Goal: Information Seeking & Learning: Learn about a topic

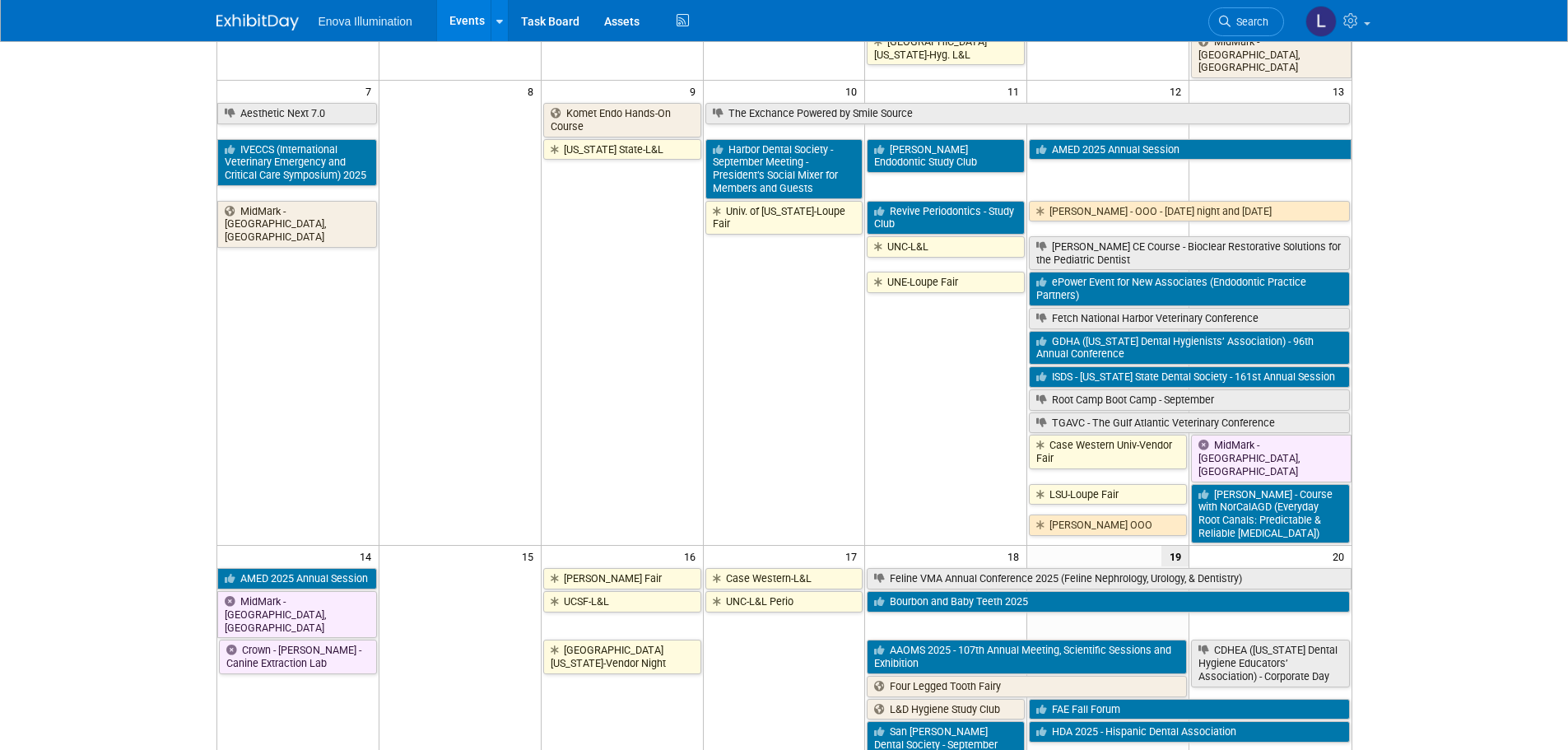
scroll to position [329, 0]
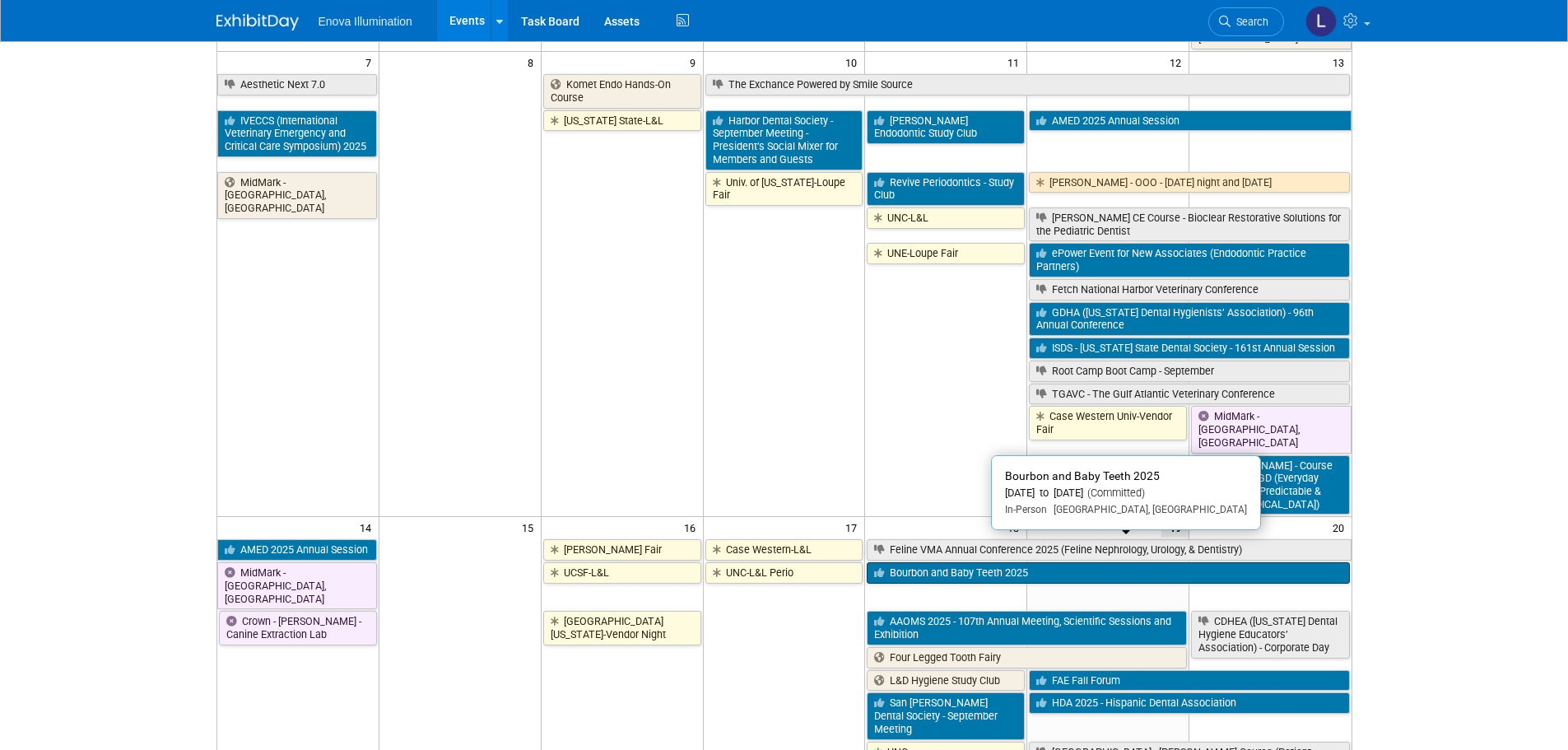
click at [1266, 562] on link "Bourbon and Baby Teeth 2025" at bounding box center [1108, 573] width 483 height 21
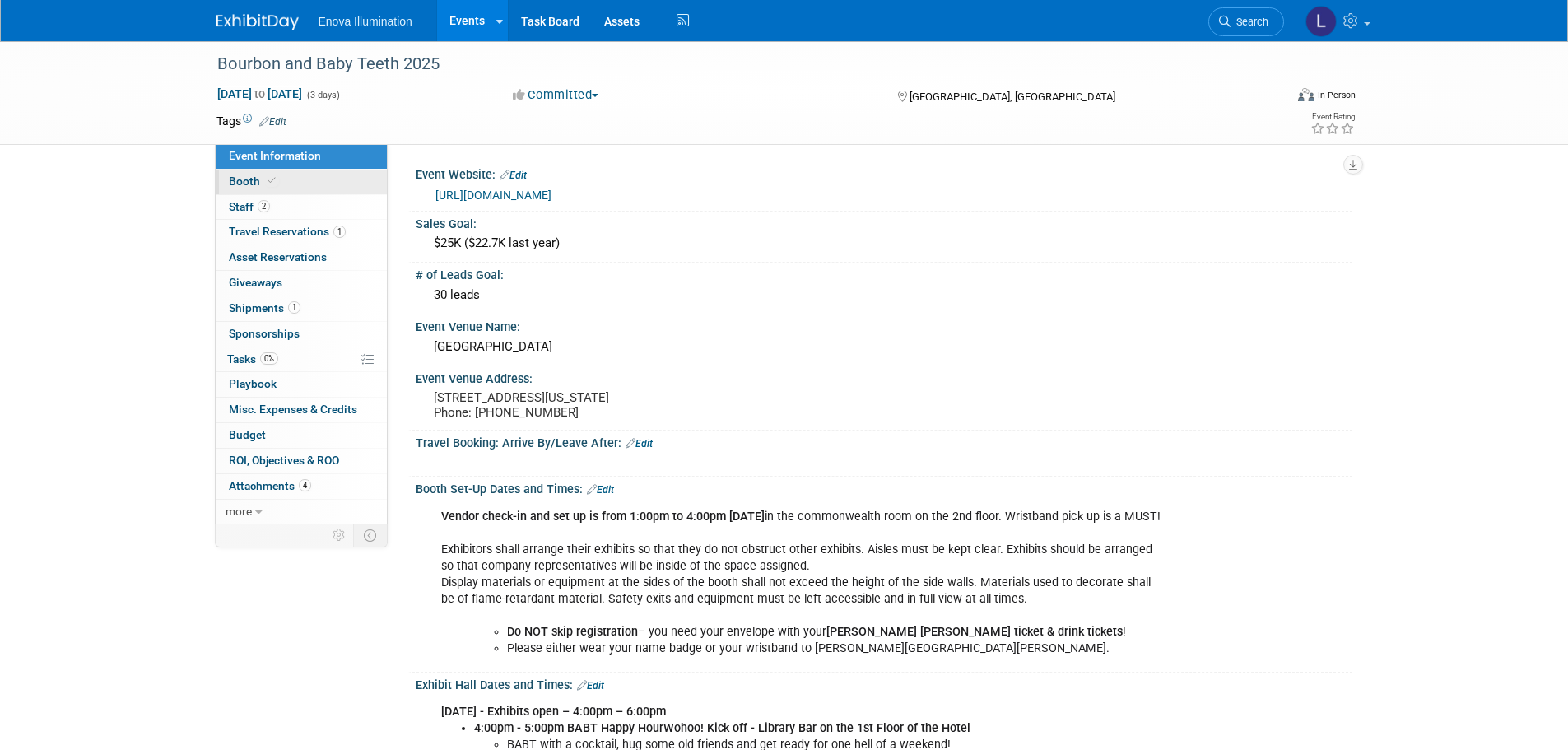
click at [285, 174] on link "Booth" at bounding box center [301, 182] width 171 height 25
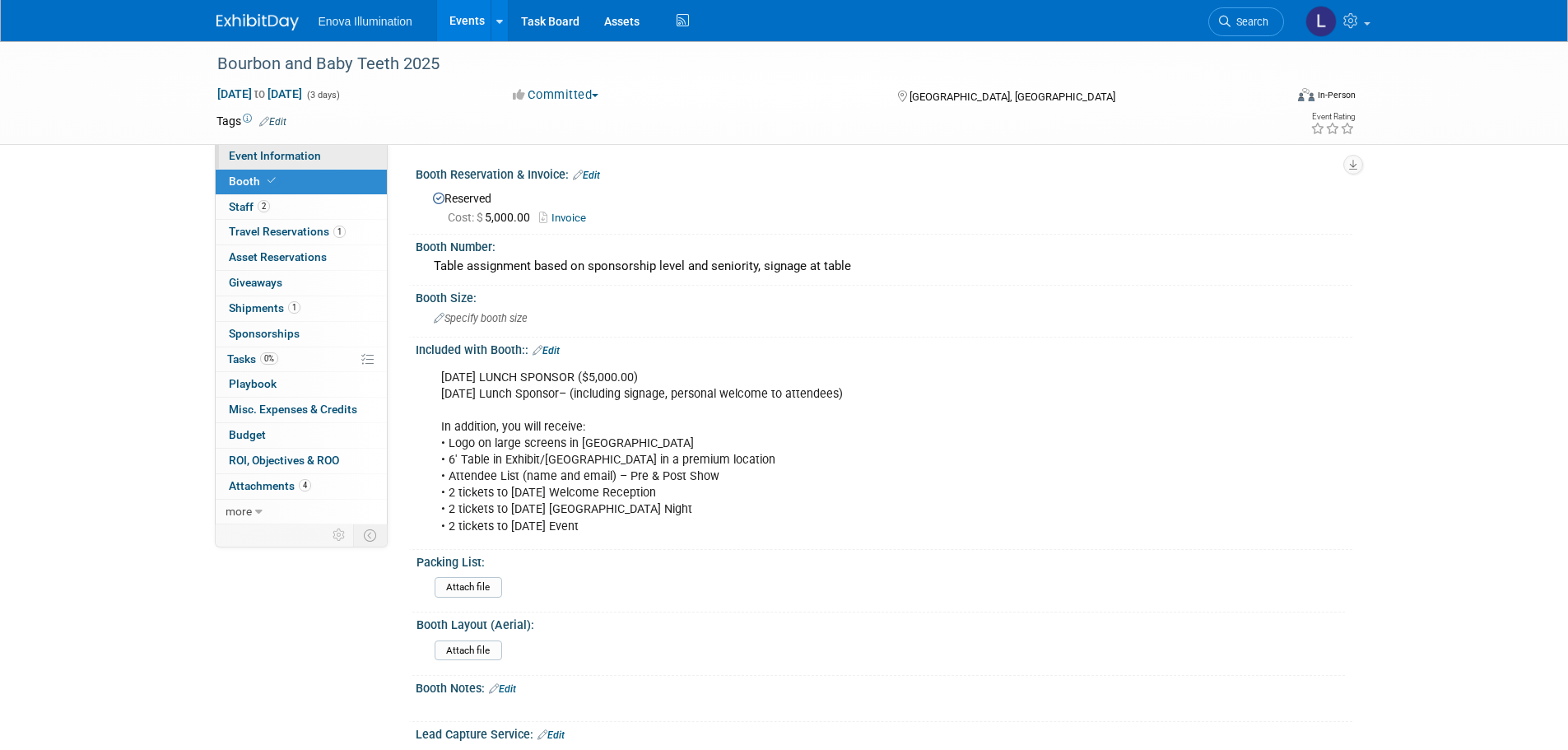
click at [286, 159] on span "Event Information" at bounding box center [275, 156] width 92 height 13
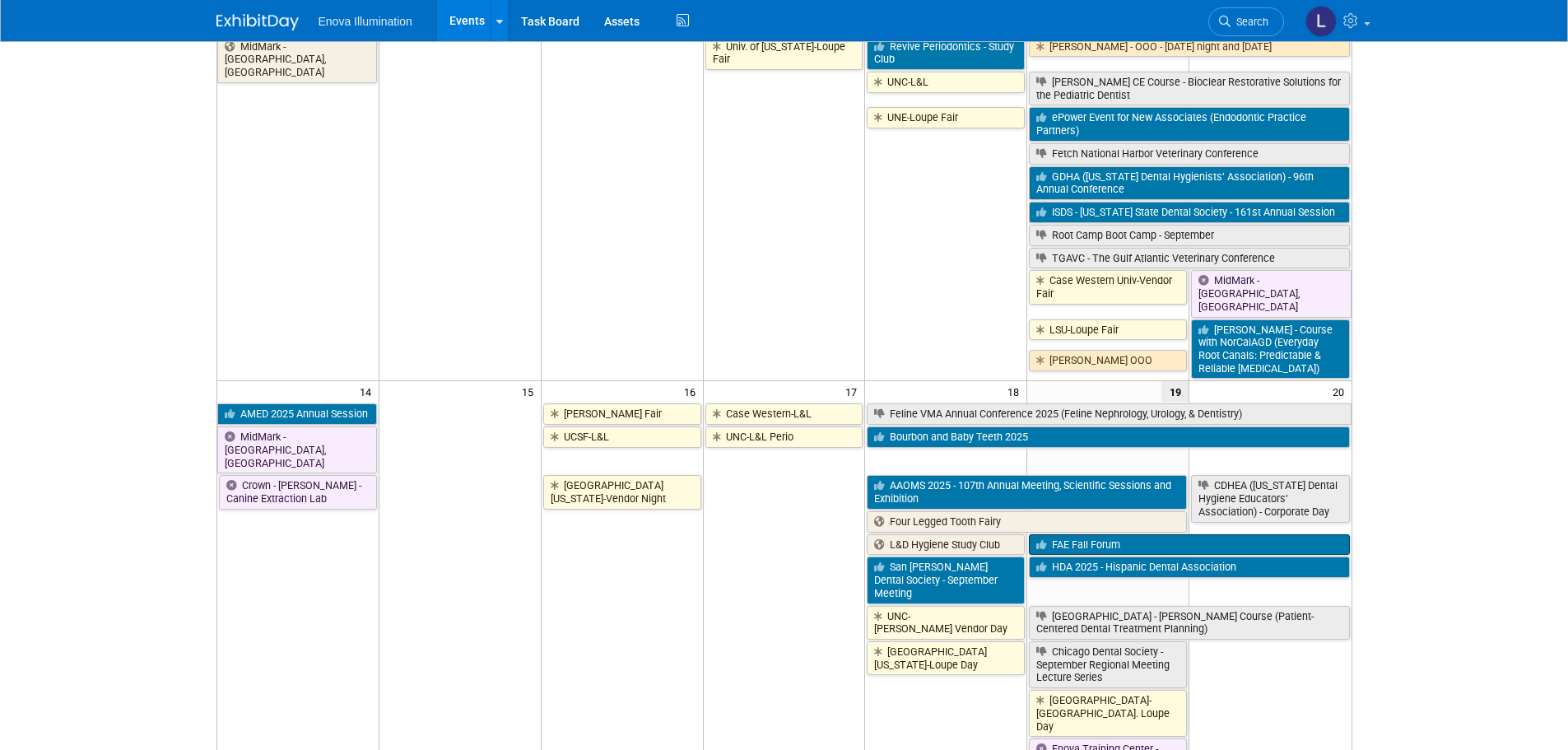
scroll to position [494, 0]
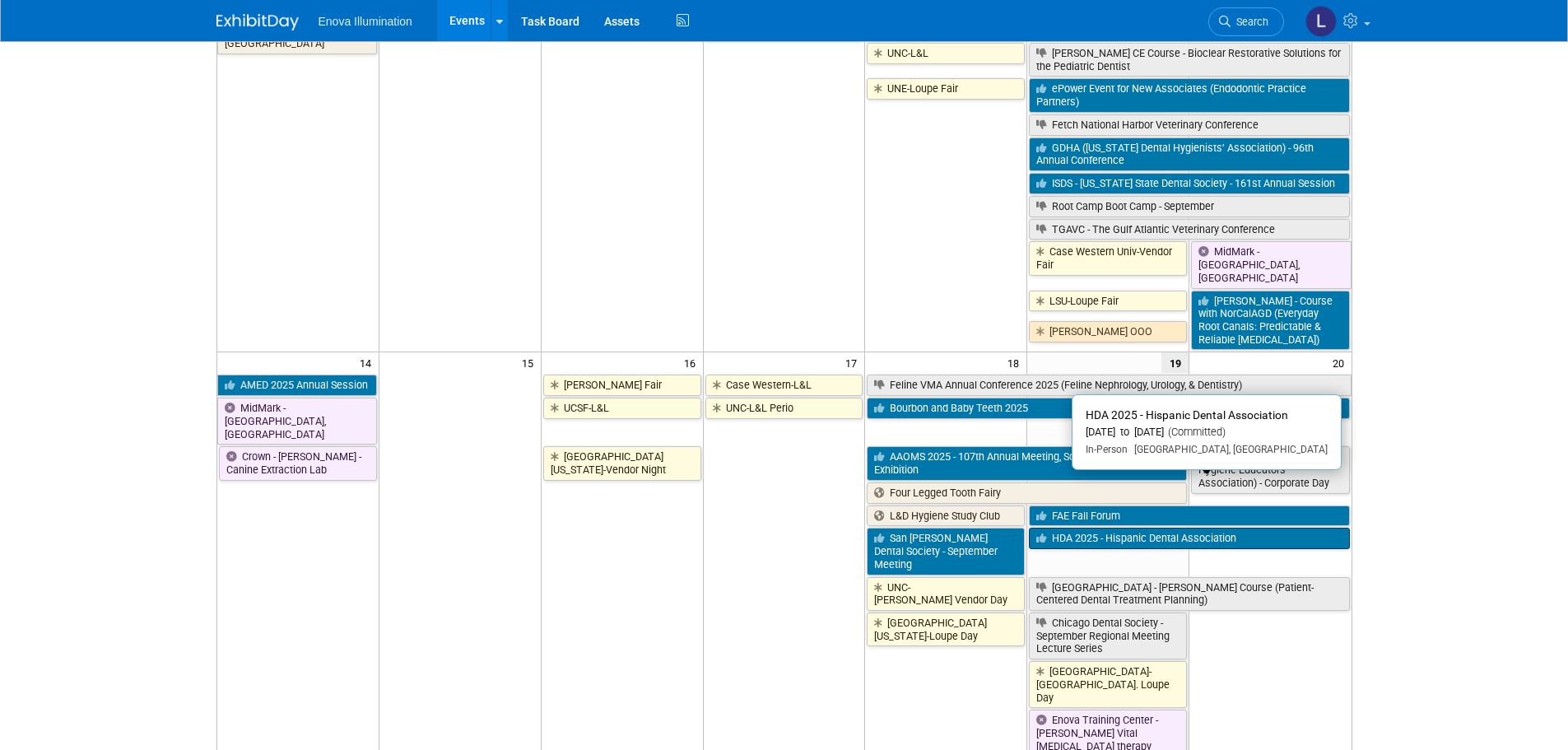
click at [1157, 528] on link "HDA 2025 - Hispanic Dental Association" at bounding box center [1189, 538] width 320 height 21
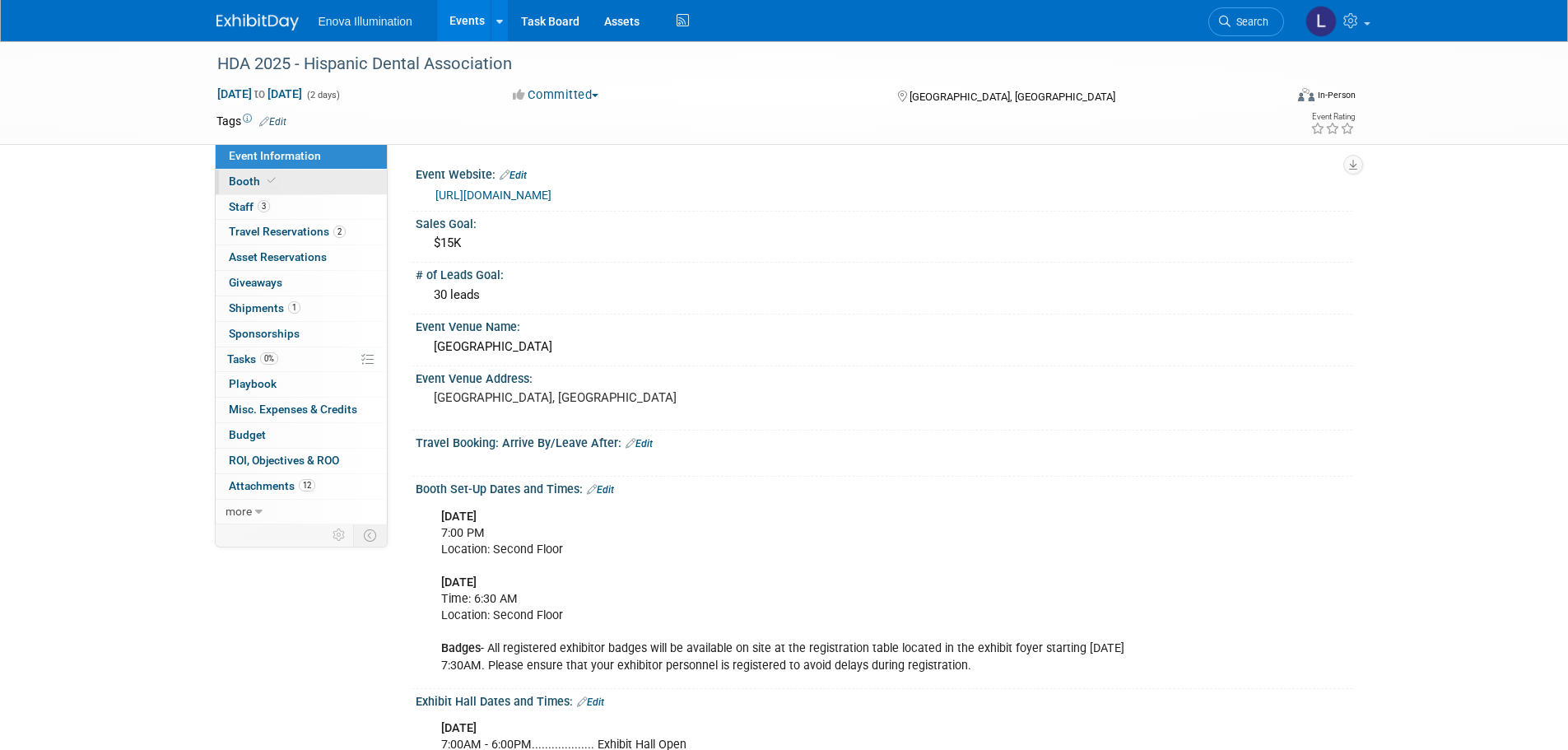
click at [304, 182] on link "Booth" at bounding box center [301, 182] width 171 height 25
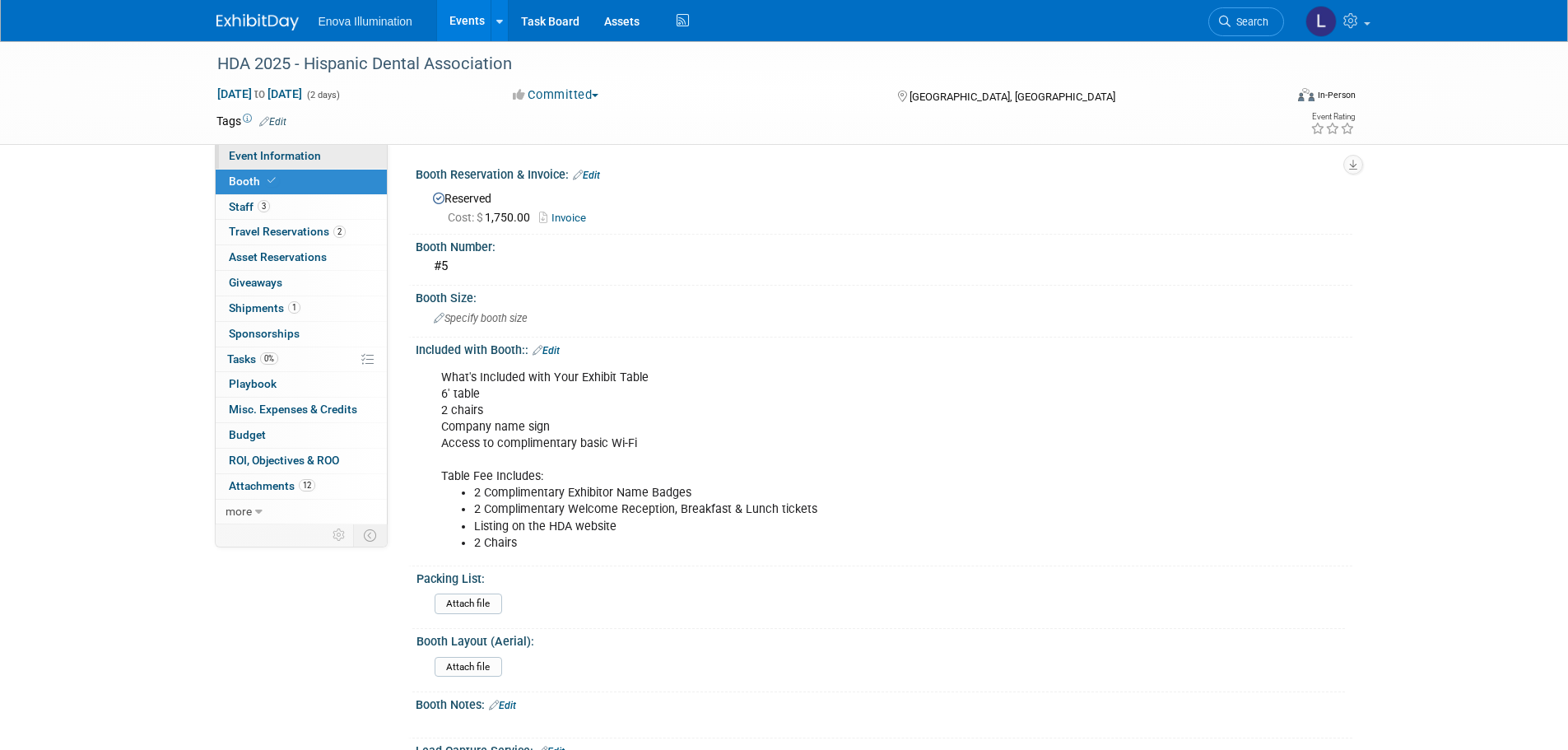
click at [300, 153] on span "Event Information" at bounding box center [275, 156] width 92 height 13
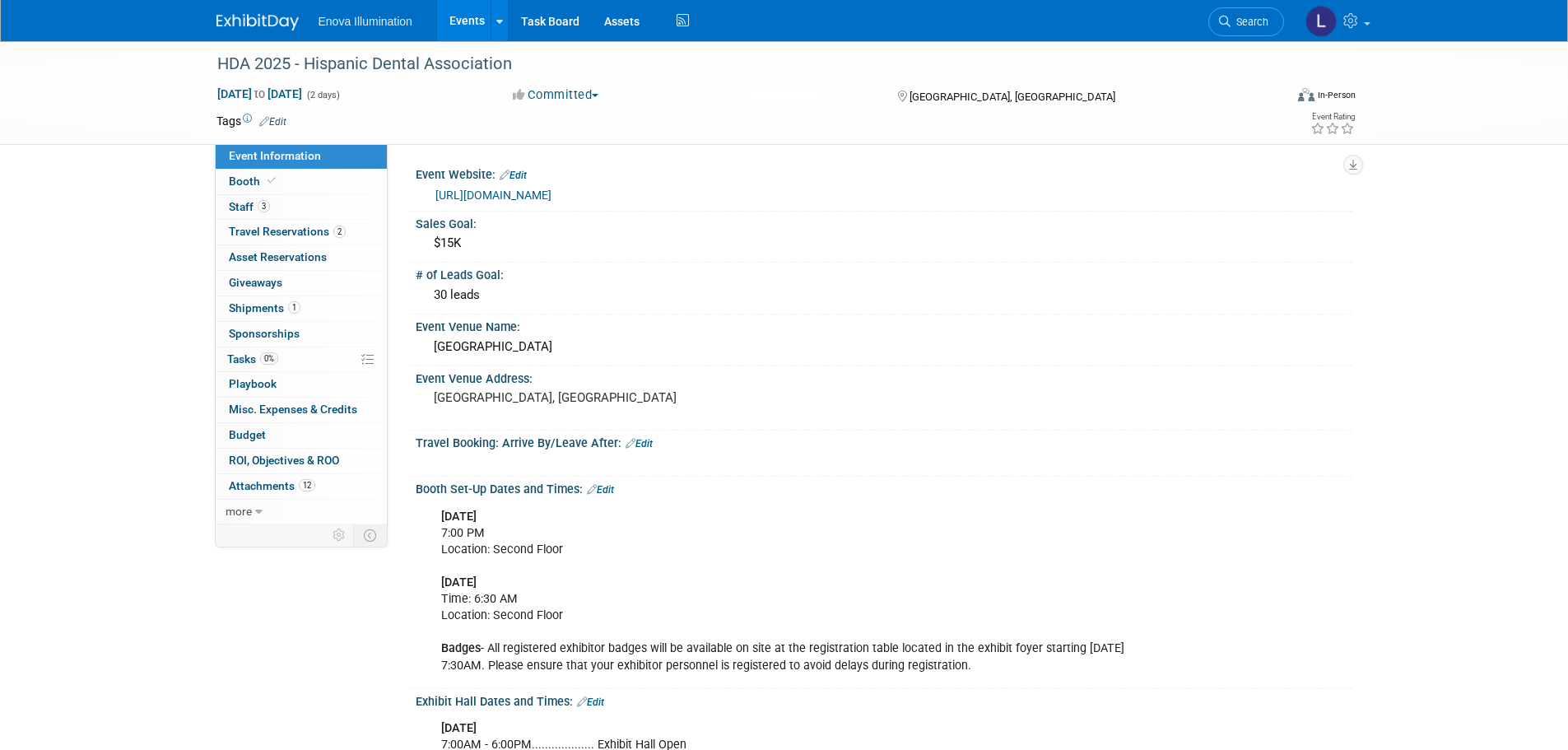
click at [496, 193] on link "http://www.hdassoc.org" at bounding box center [493, 195] width 116 height 13
